Goal: Task Accomplishment & Management: Manage account settings

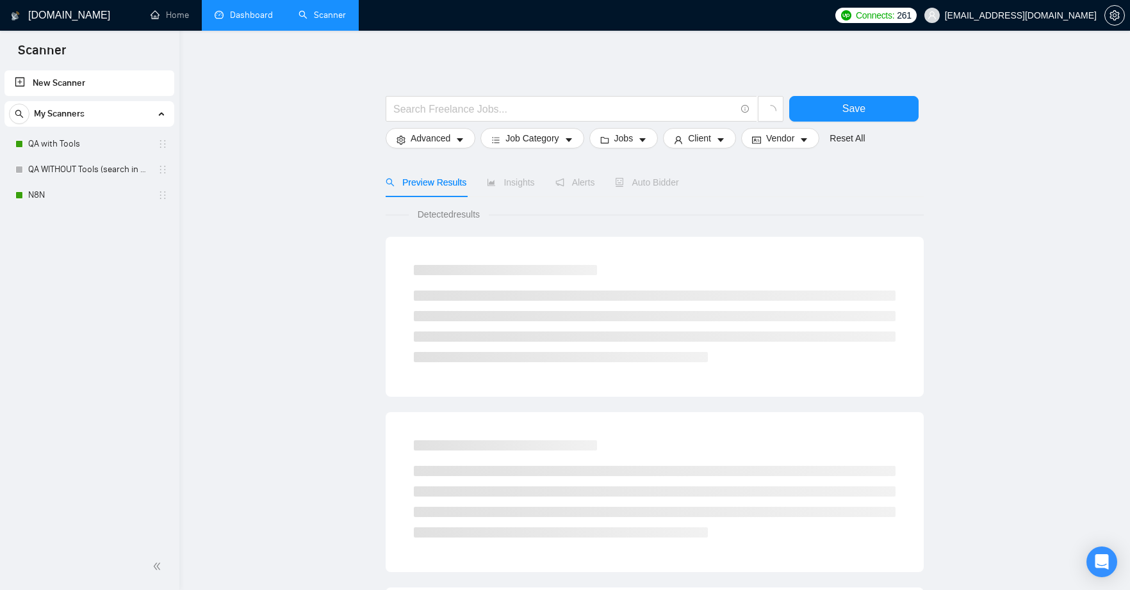
click at [247, 13] on link "Dashboard" at bounding box center [244, 15] width 58 height 11
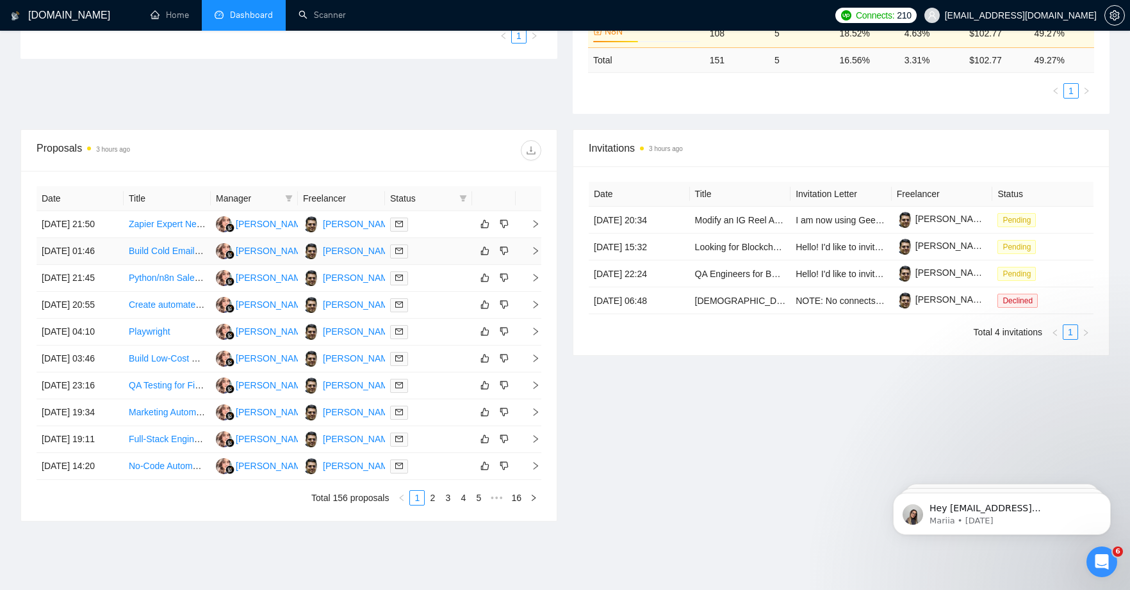
scroll to position [341, 0]
click at [142, 228] on link "Zapier Expert Needed to Automate Gmail Email Labeling (AI + Workflow Setup)" at bounding box center [286, 223] width 315 height 10
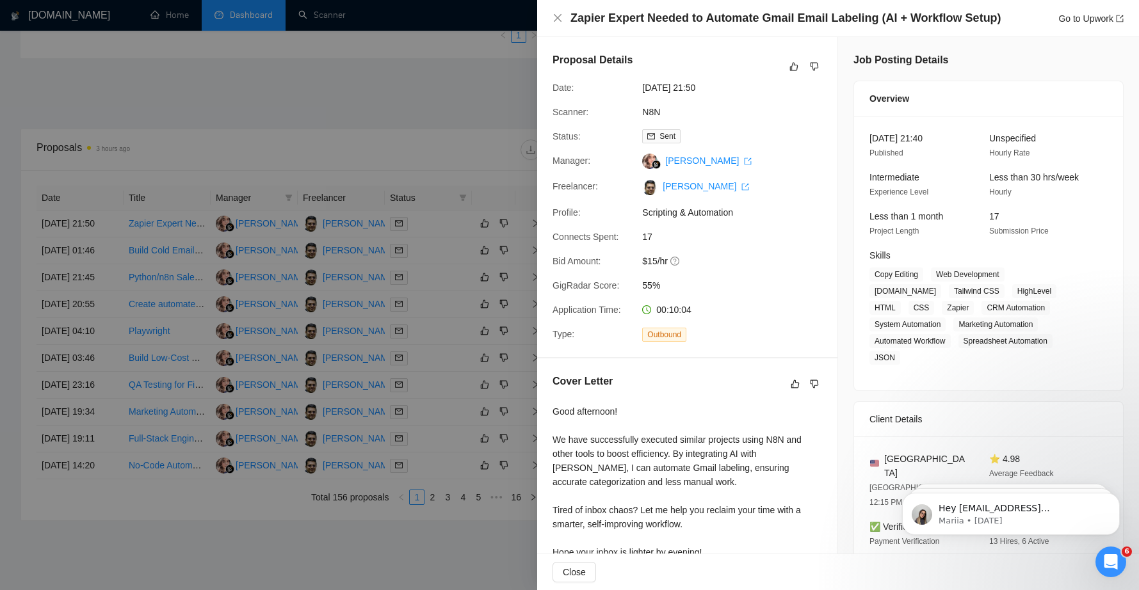
click at [384, 105] on div at bounding box center [569, 295] width 1139 height 590
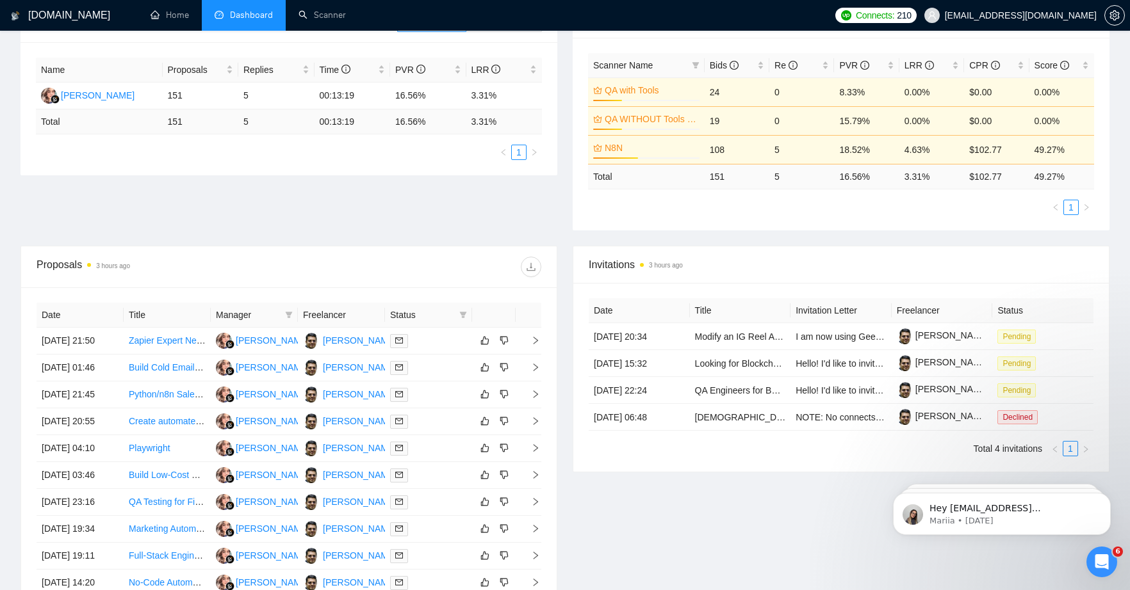
scroll to position [0, 0]
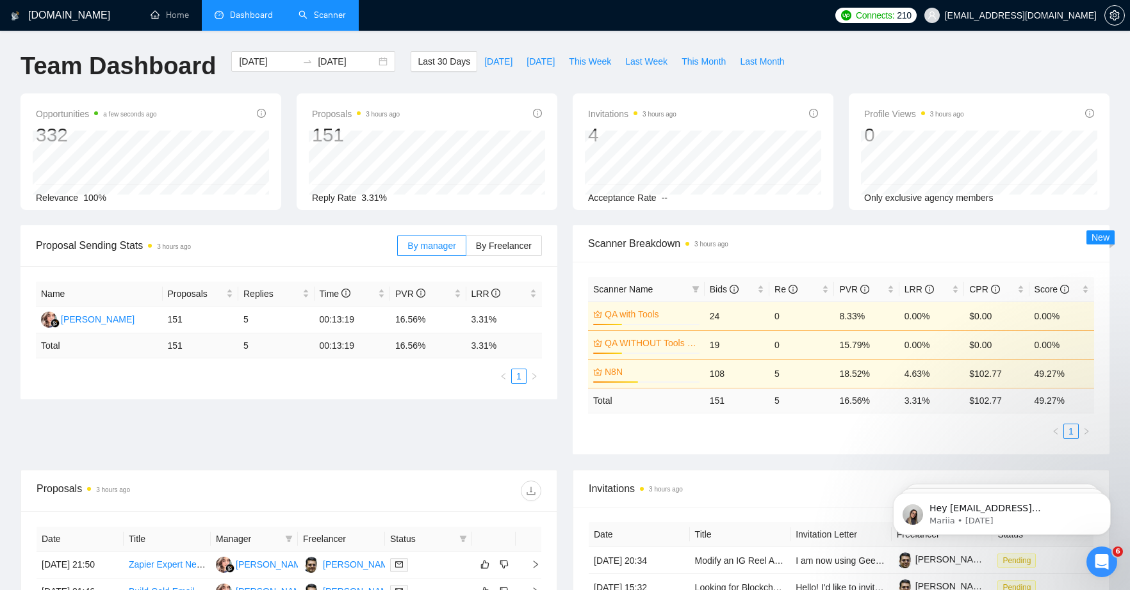
click at [331, 16] on link "Scanner" at bounding box center [321, 15] width 47 height 11
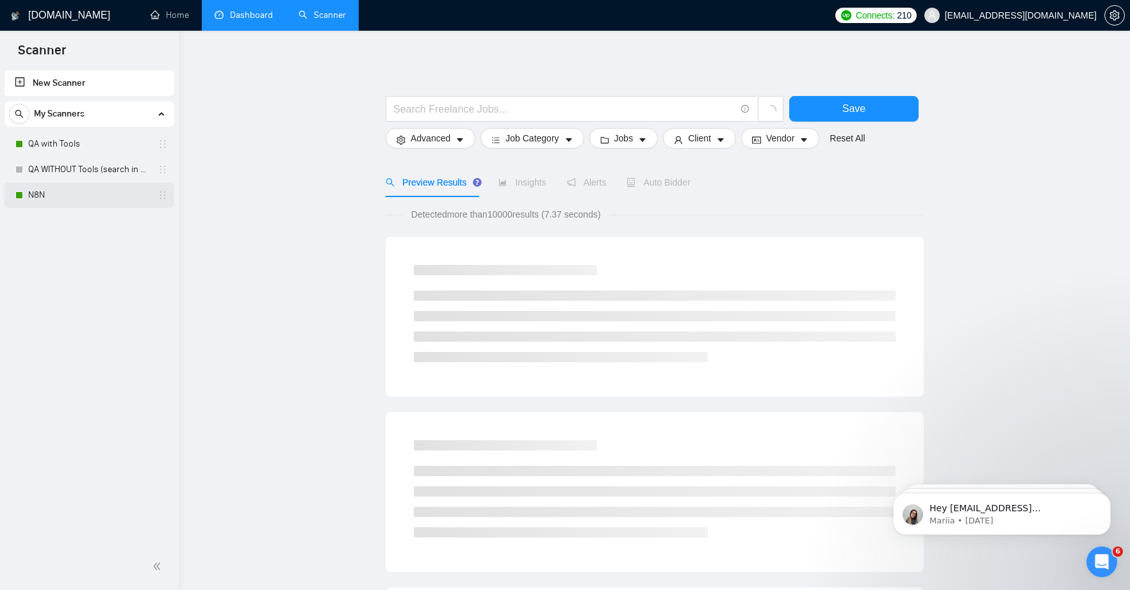
click at [85, 192] on link "N8N" at bounding box center [89, 196] width 122 height 26
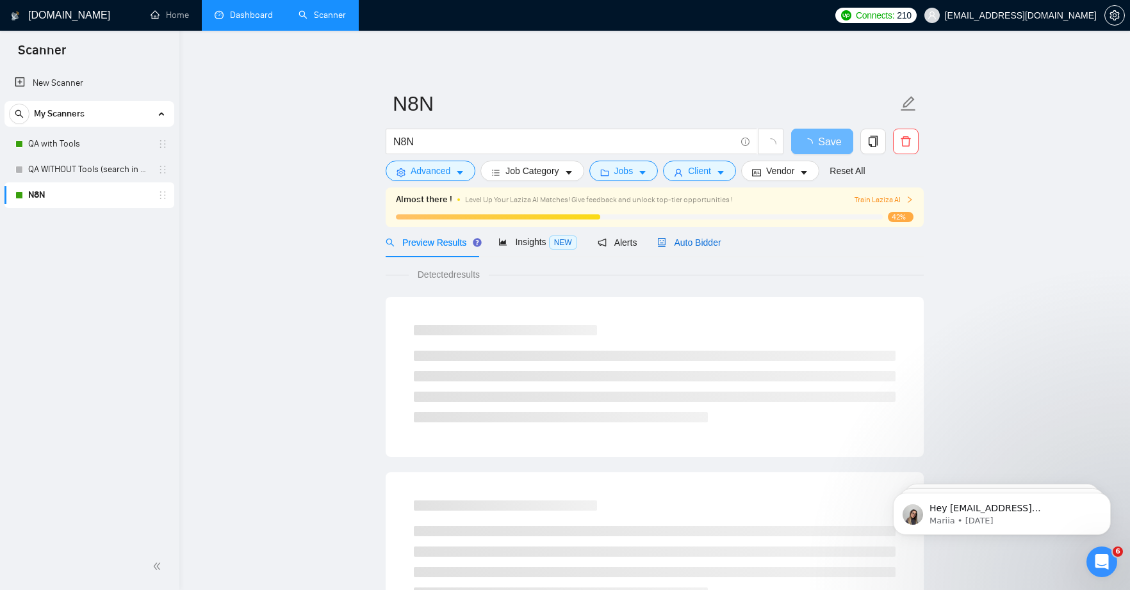
click at [696, 243] on span "Auto Bidder" at bounding box center [688, 243] width 63 height 10
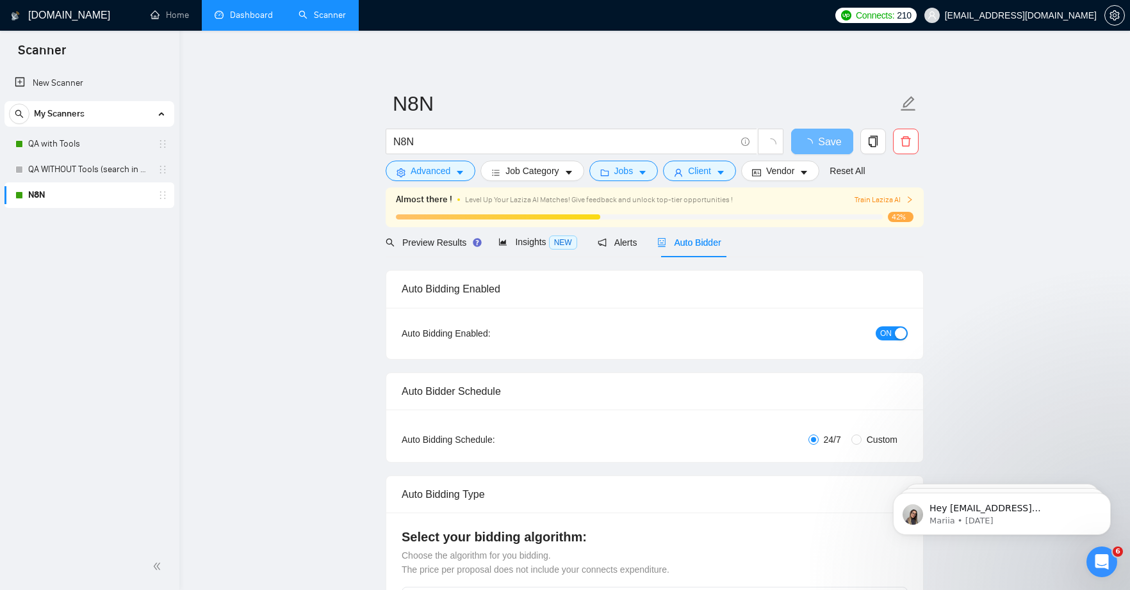
radio input "false"
radio input "true"
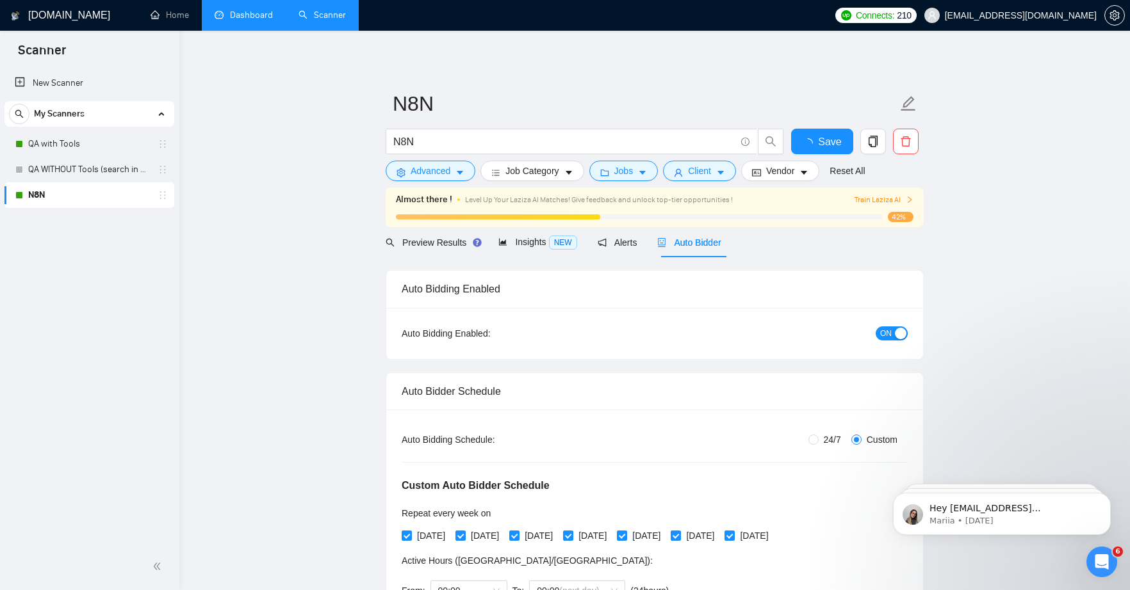
click at [884, 335] on span "ON" at bounding box center [886, 334] width 12 height 14
click at [820, 144] on span "Save" at bounding box center [821, 142] width 23 height 16
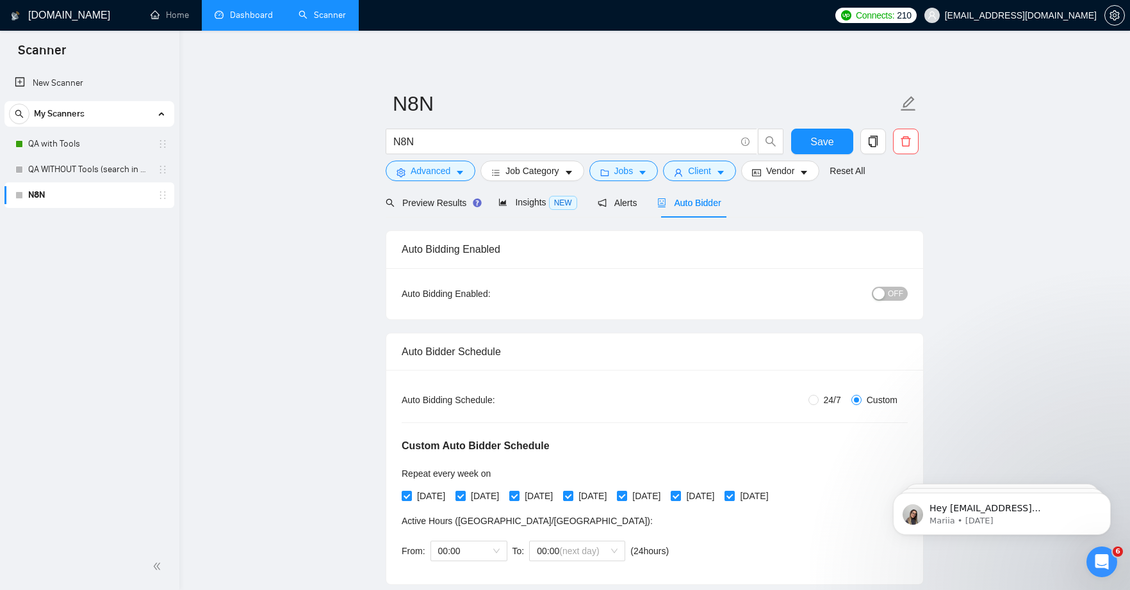
click at [253, 13] on link "Dashboard" at bounding box center [244, 15] width 58 height 11
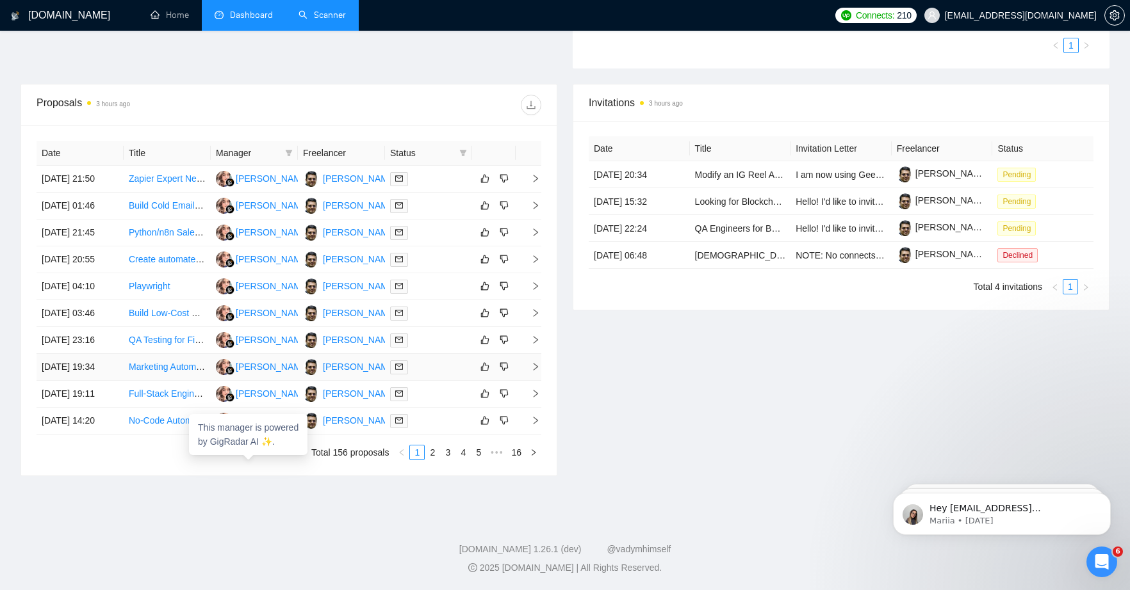
scroll to position [389, 0]
